Goal: Check status: Check status

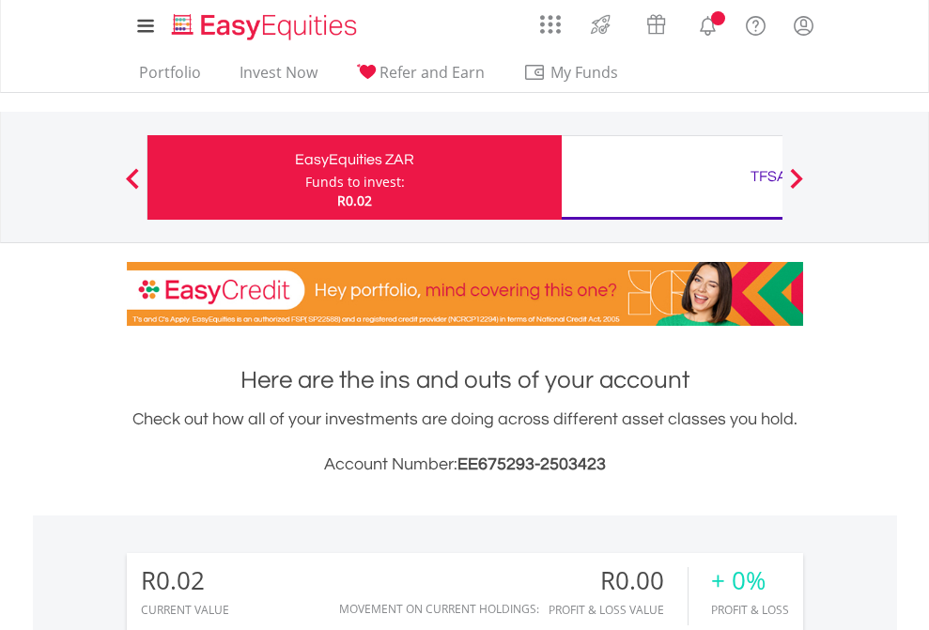
scroll to position [180, 295]
click at [305, 177] on div "Funds to invest:" at bounding box center [355, 182] width 100 height 19
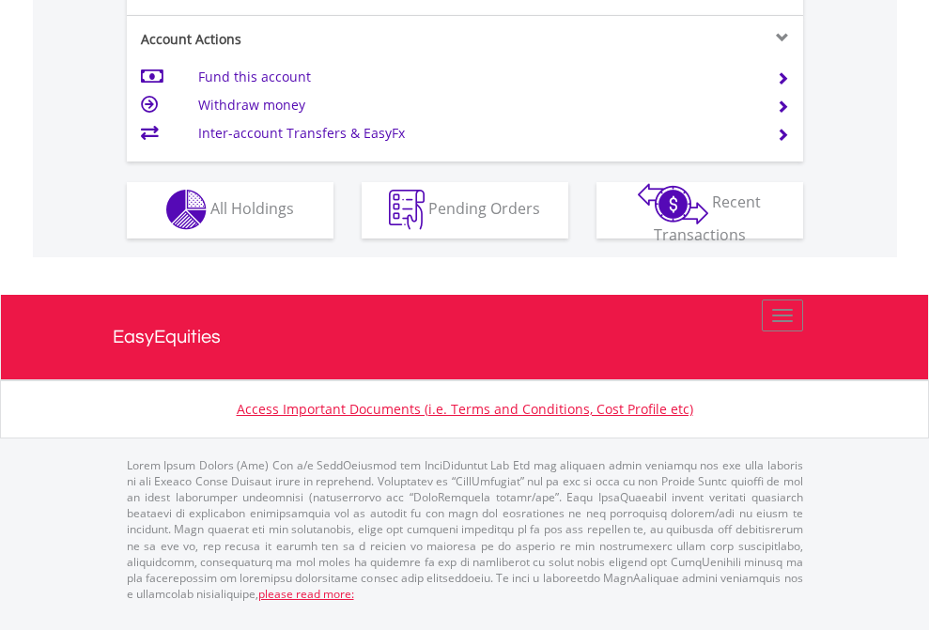
scroll to position [1756, 0]
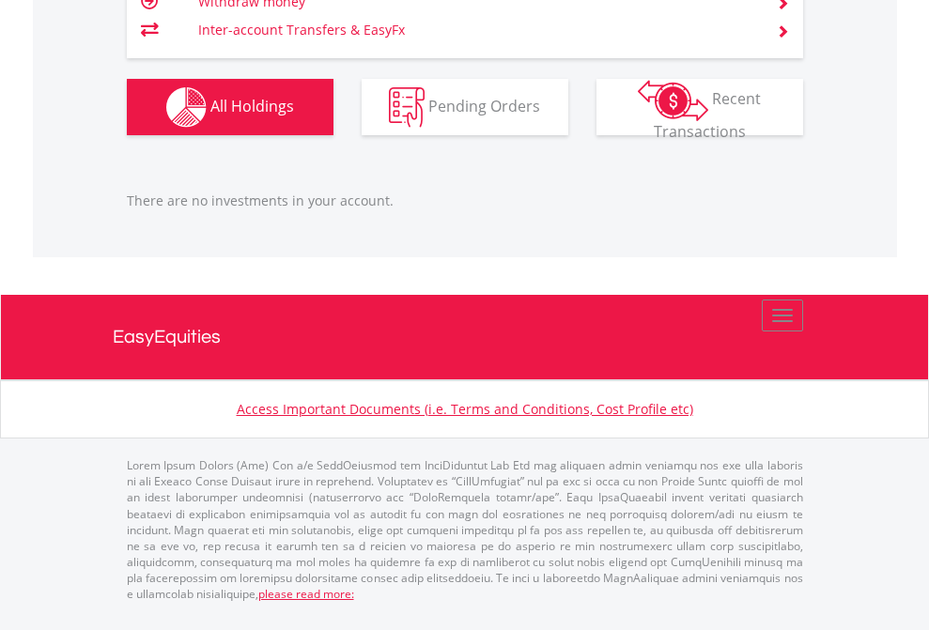
scroll to position [180, 295]
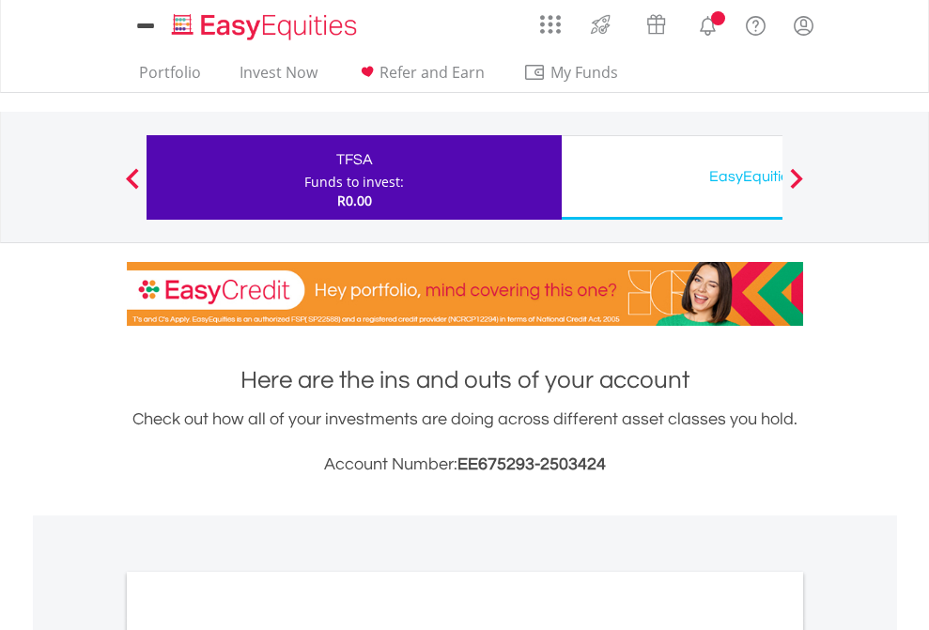
scroll to position [1129, 0]
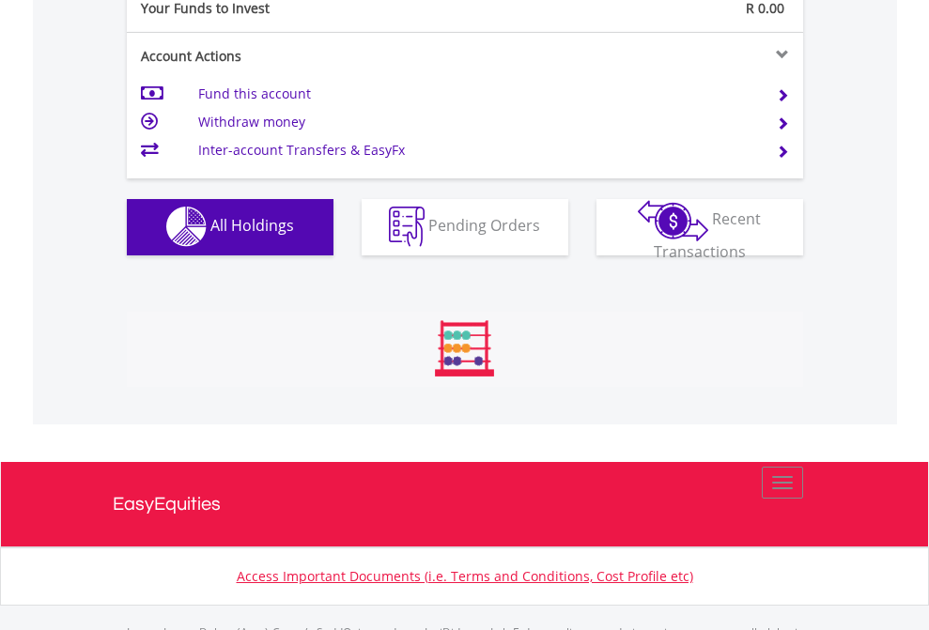
scroll to position [1859, 0]
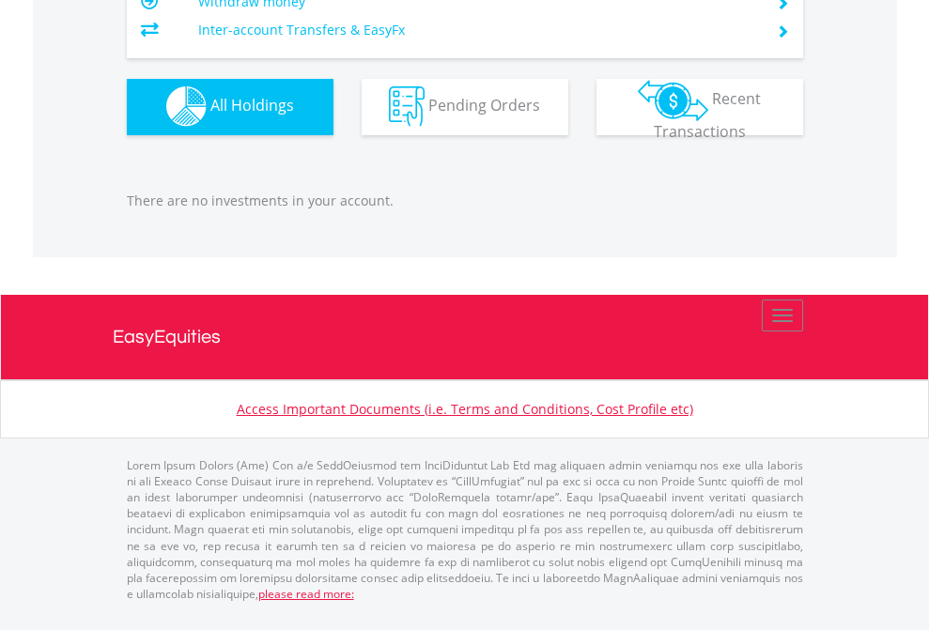
scroll to position [180, 295]
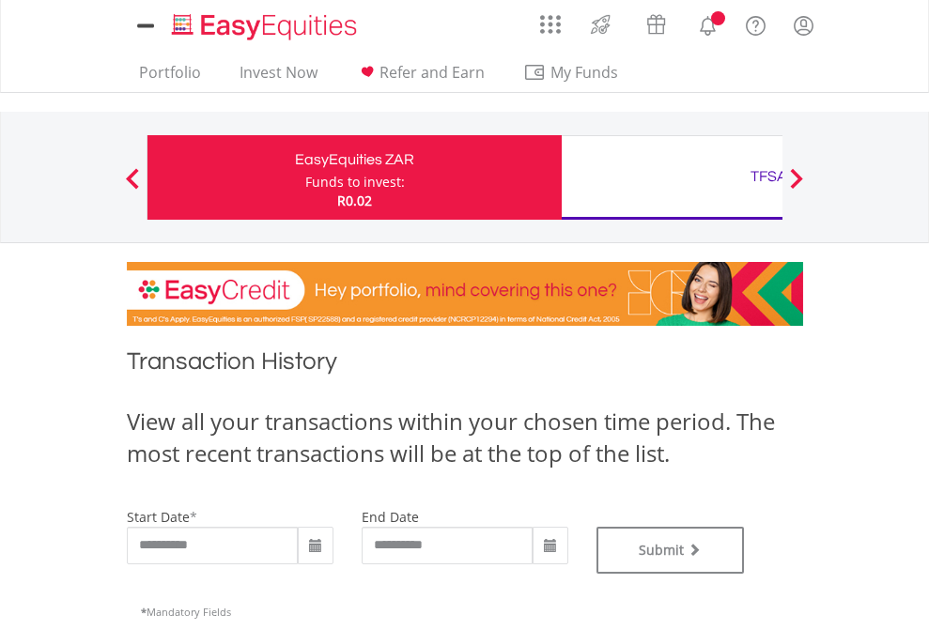
type input "**********"
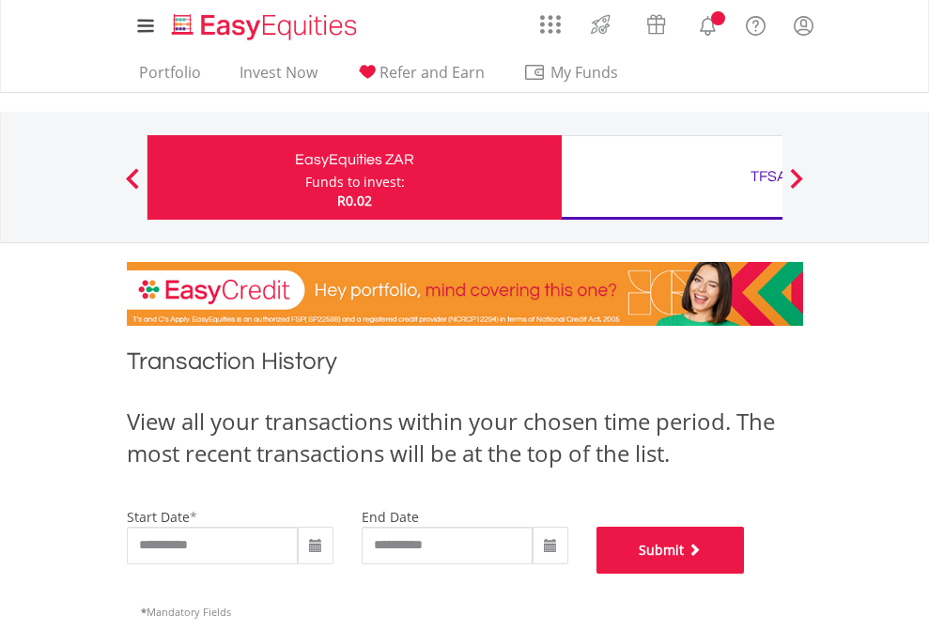
click at [745, 574] on button "Submit" at bounding box center [670, 550] width 148 height 47
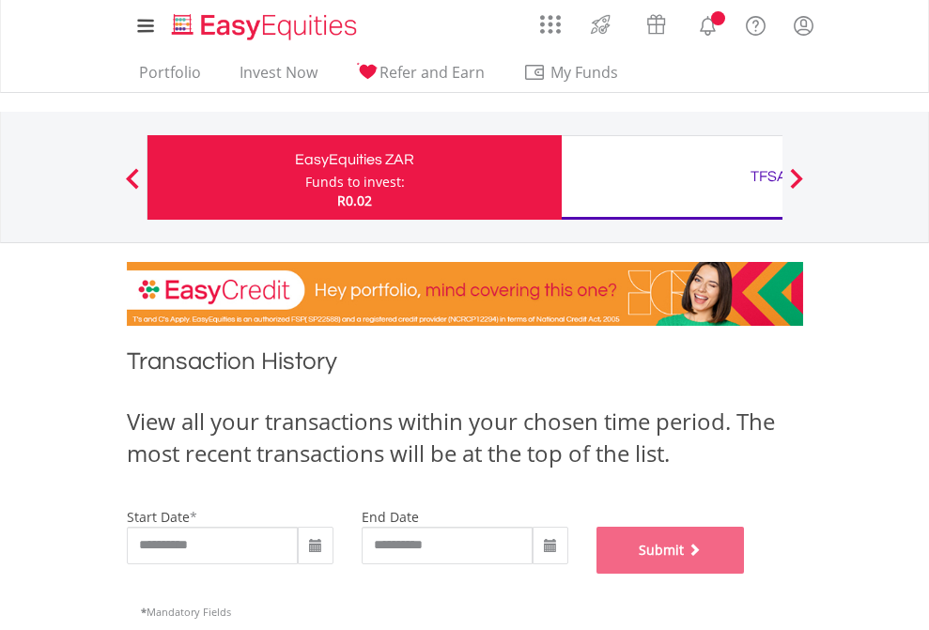
scroll to position [762, 0]
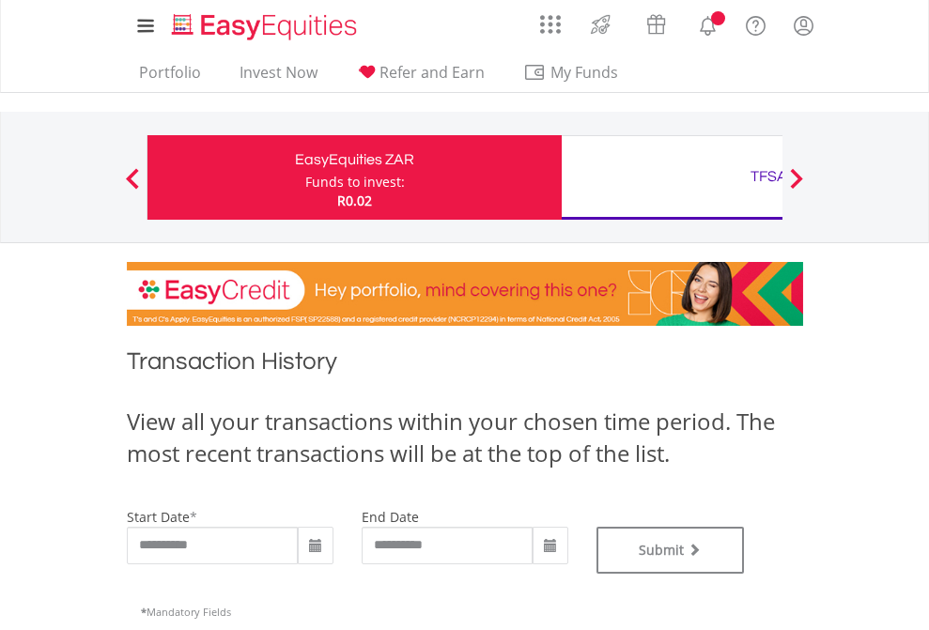
click at [671, 177] on div "TFSA" at bounding box center [769, 176] width 392 height 26
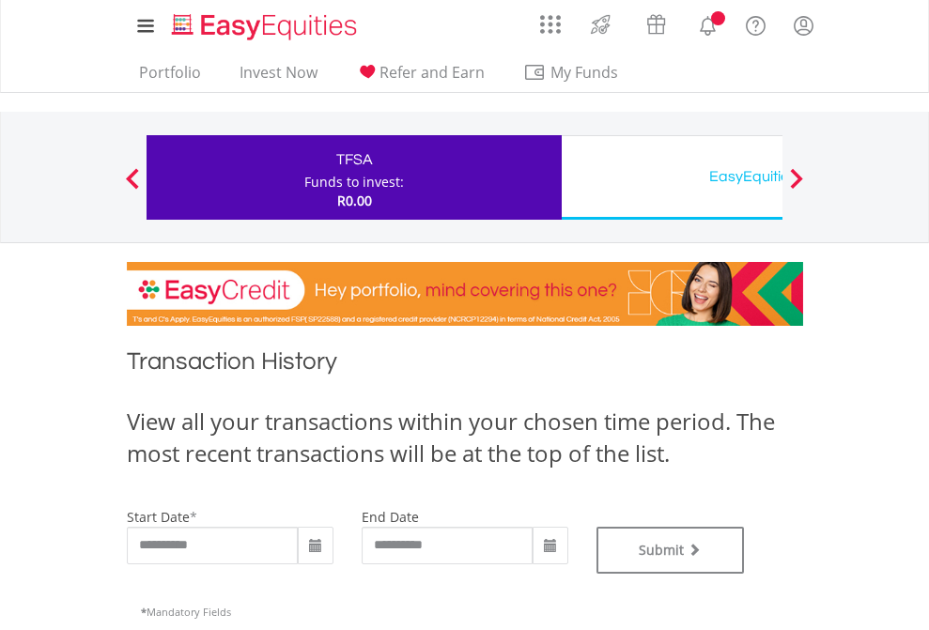
type input "**********"
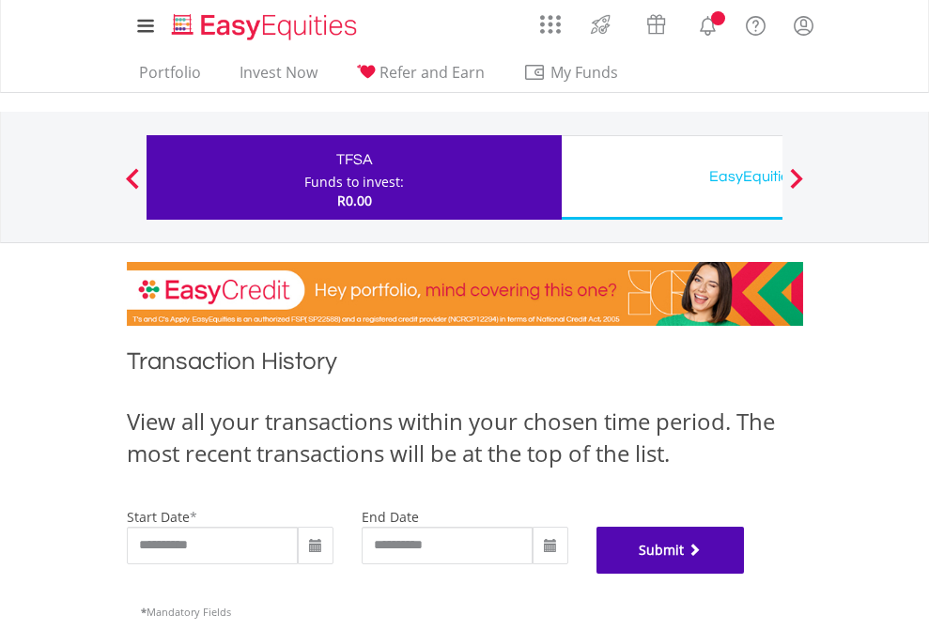
click at [745, 574] on button "Submit" at bounding box center [670, 550] width 148 height 47
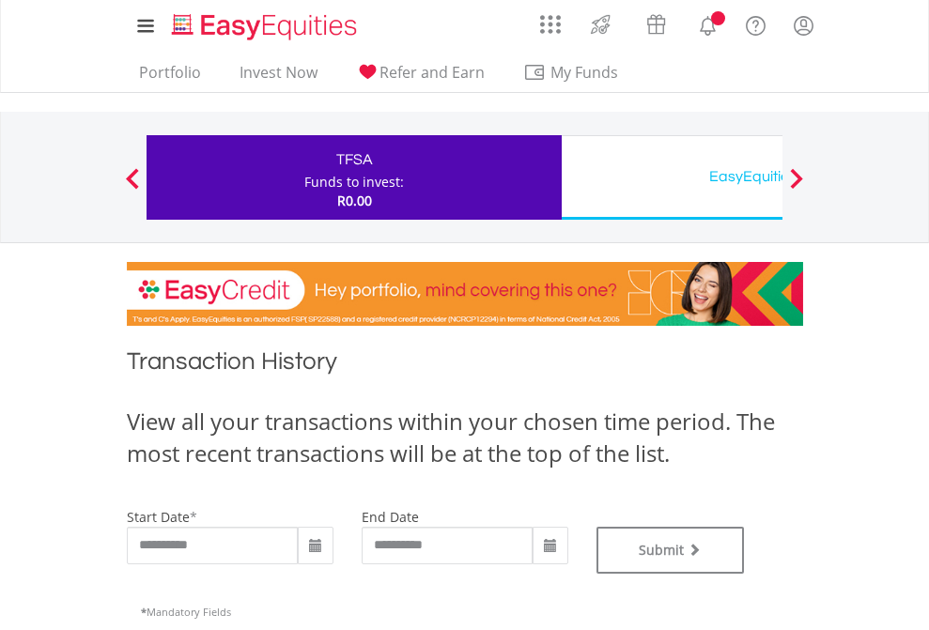
click at [671, 177] on div "EasyEquities USD" at bounding box center [769, 176] width 392 height 26
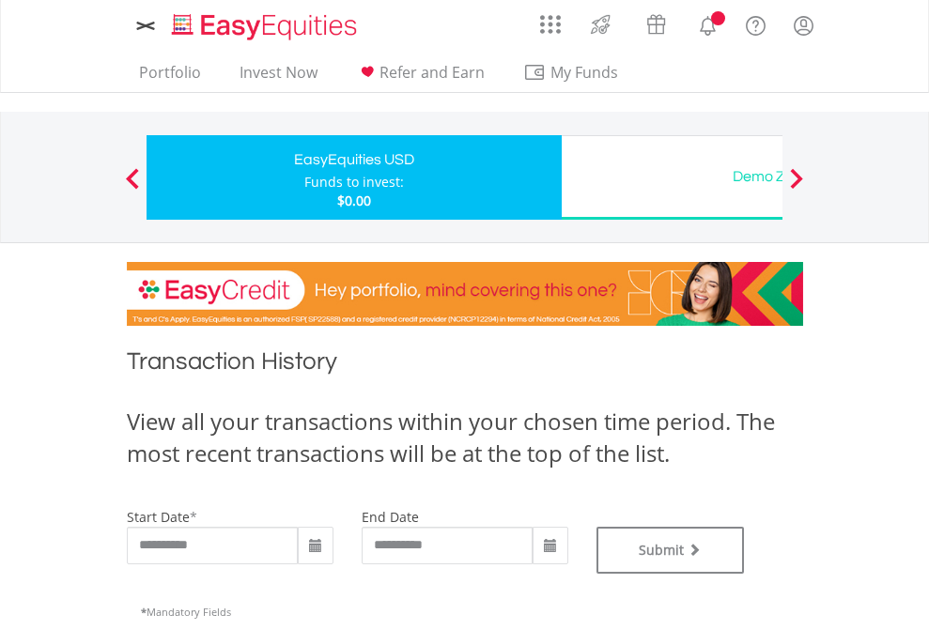
type input "**********"
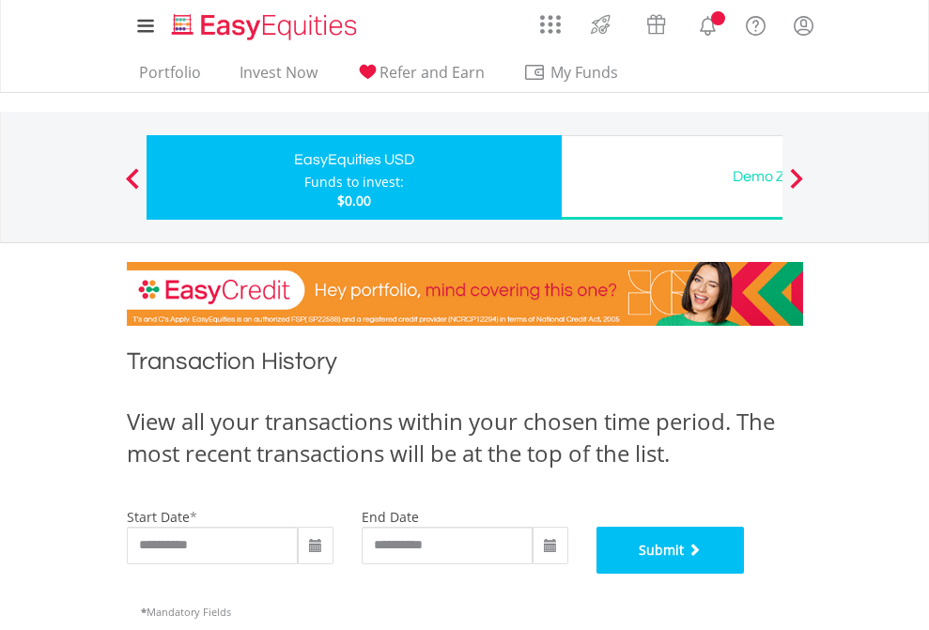
click at [745, 574] on button "Submit" at bounding box center [670, 550] width 148 height 47
